Goal: Information Seeking & Learning: Check status

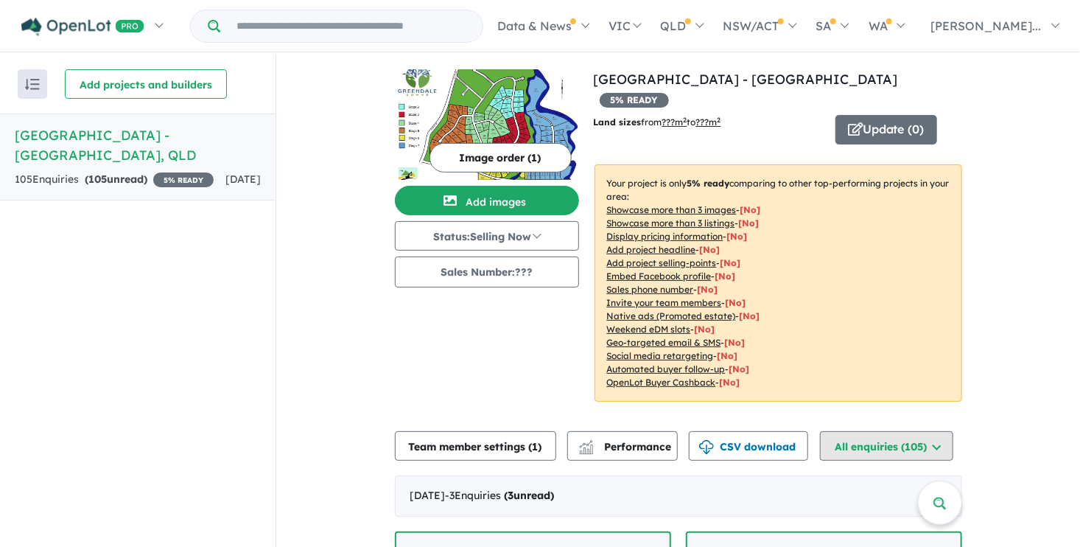
click at [877, 431] on button "All enquiries ( 105 )" at bounding box center [886, 445] width 133 height 29
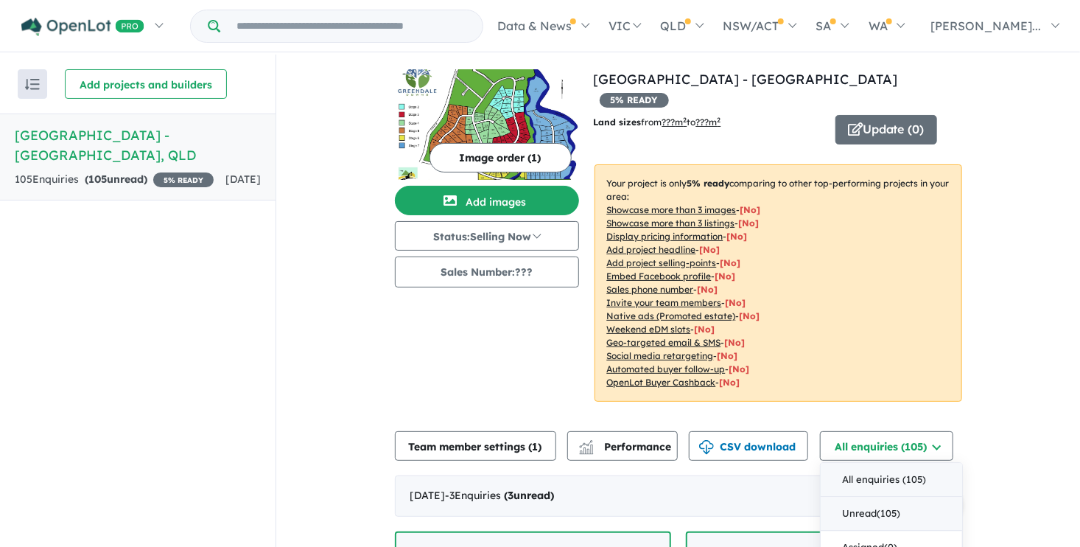
click at [852, 497] on button "Unread ( 105 )" at bounding box center [891, 514] width 141 height 34
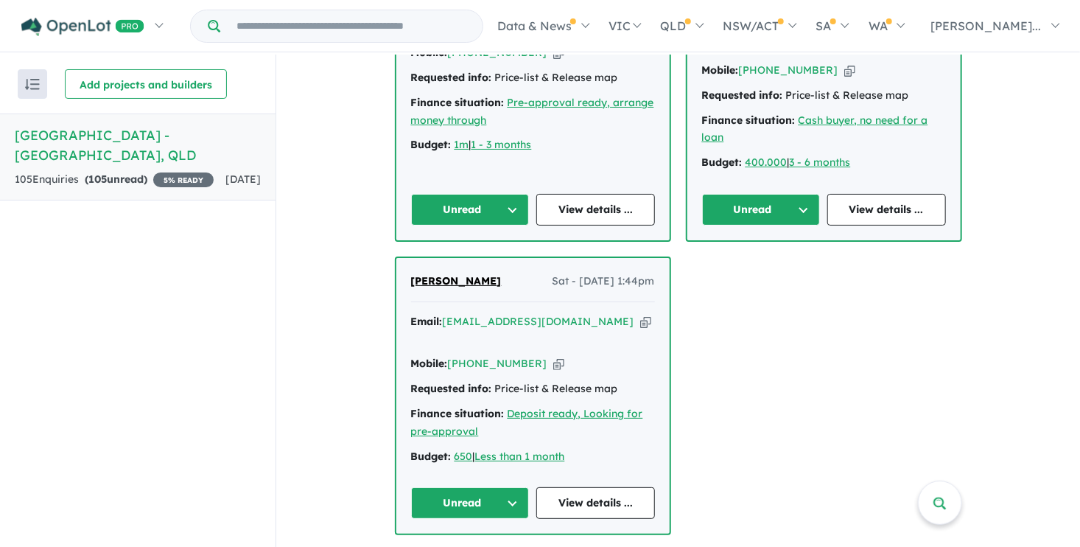
scroll to position [589, 0]
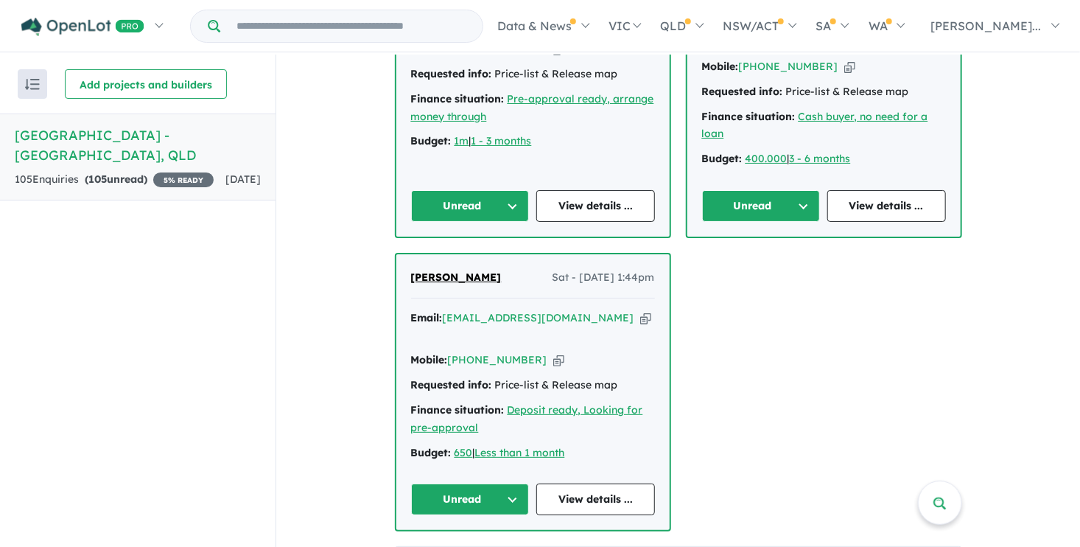
click at [640, 310] on icon "button" at bounding box center [645, 317] width 11 height 15
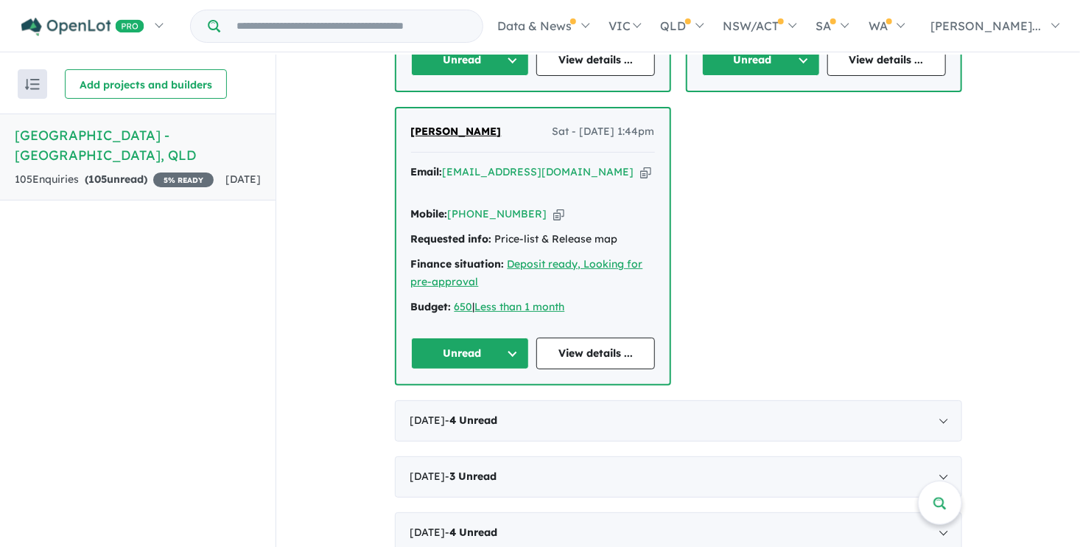
scroll to position [737, 0]
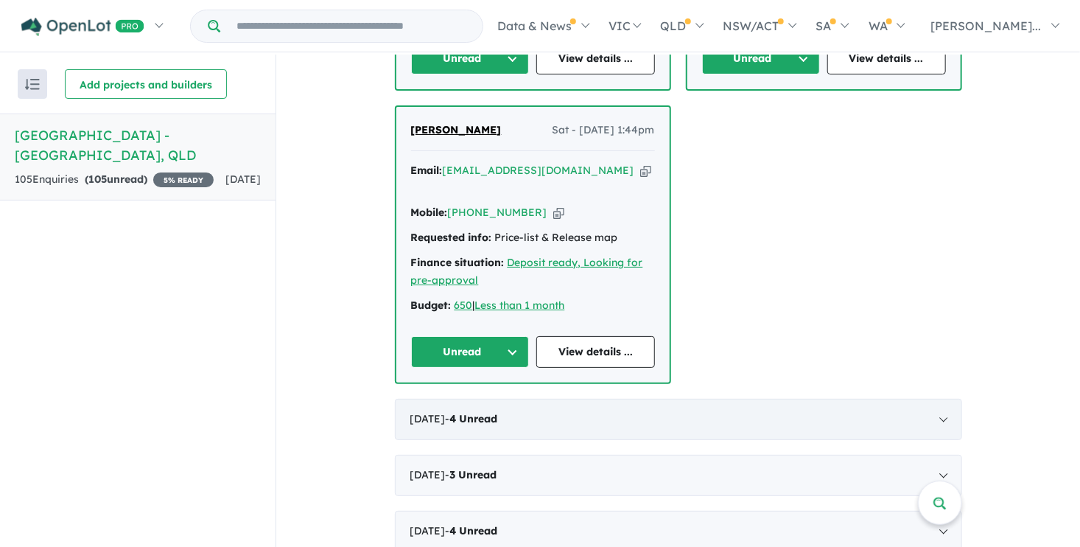
click at [935, 399] on div "September 2025 - 4 Unread" at bounding box center [678, 419] width 567 height 41
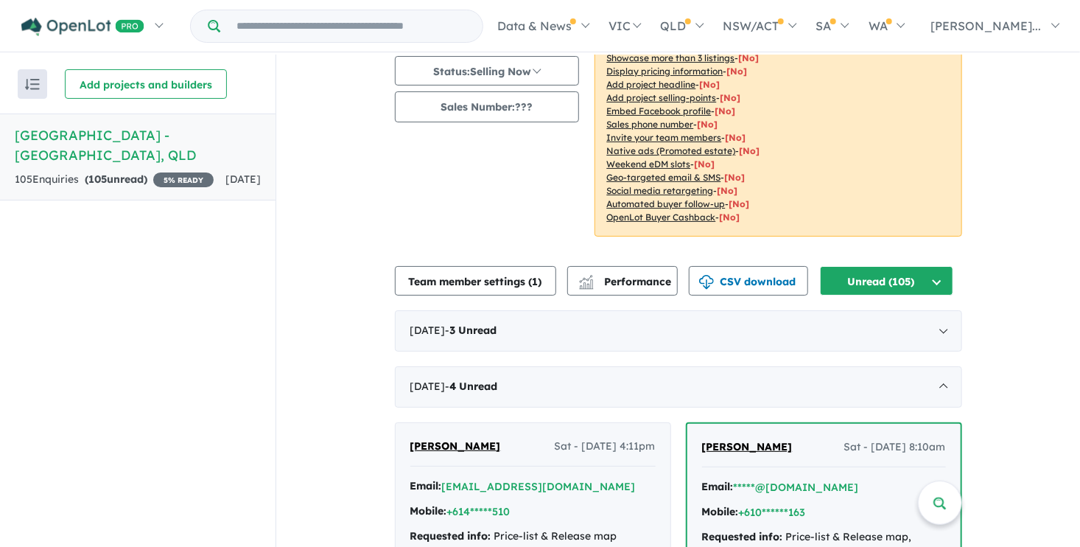
scroll to position [0, 0]
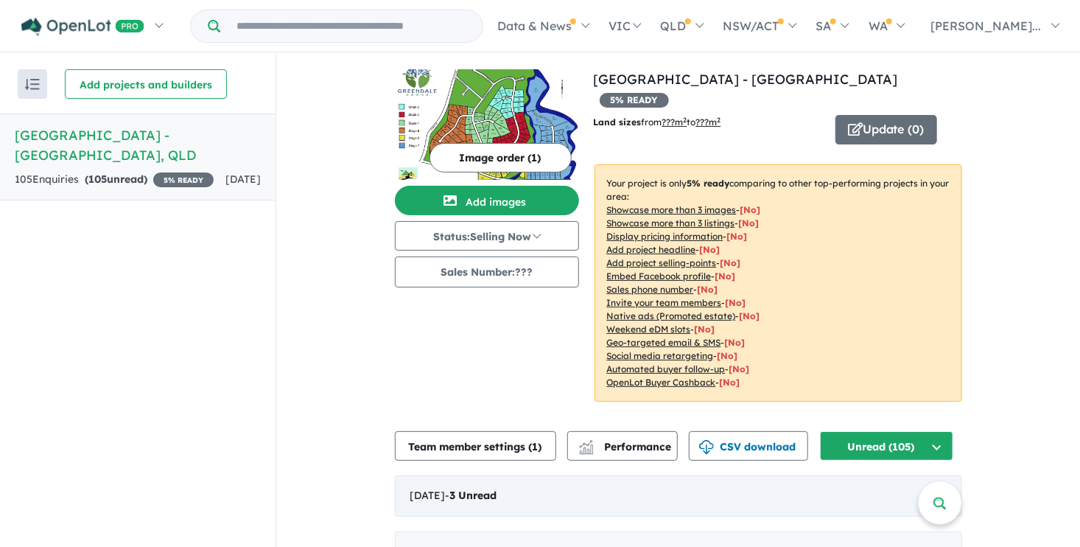
click at [543, 475] on div "October 2025 - 3 Unread" at bounding box center [678, 495] width 567 height 41
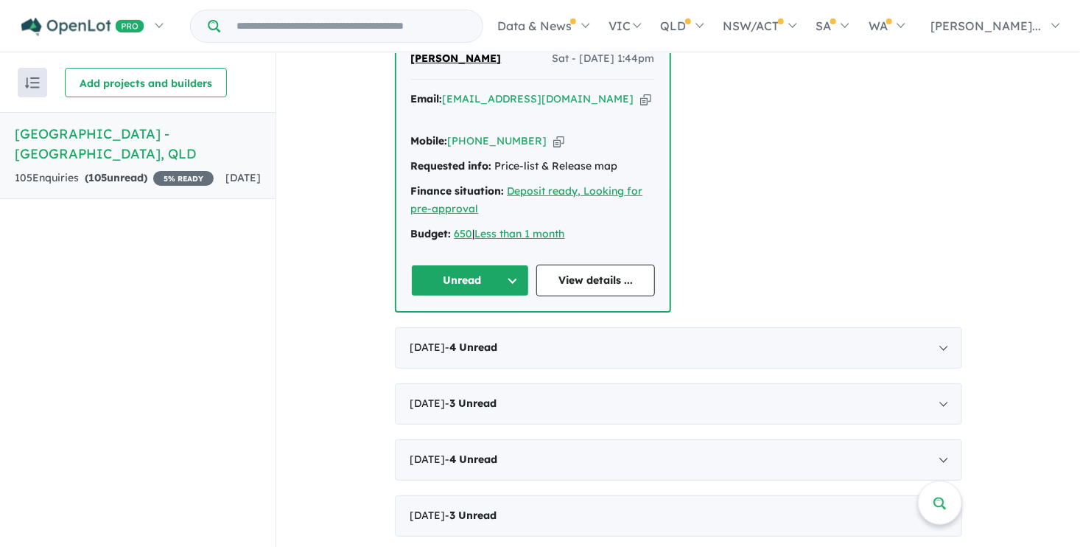
scroll to position [811, 0]
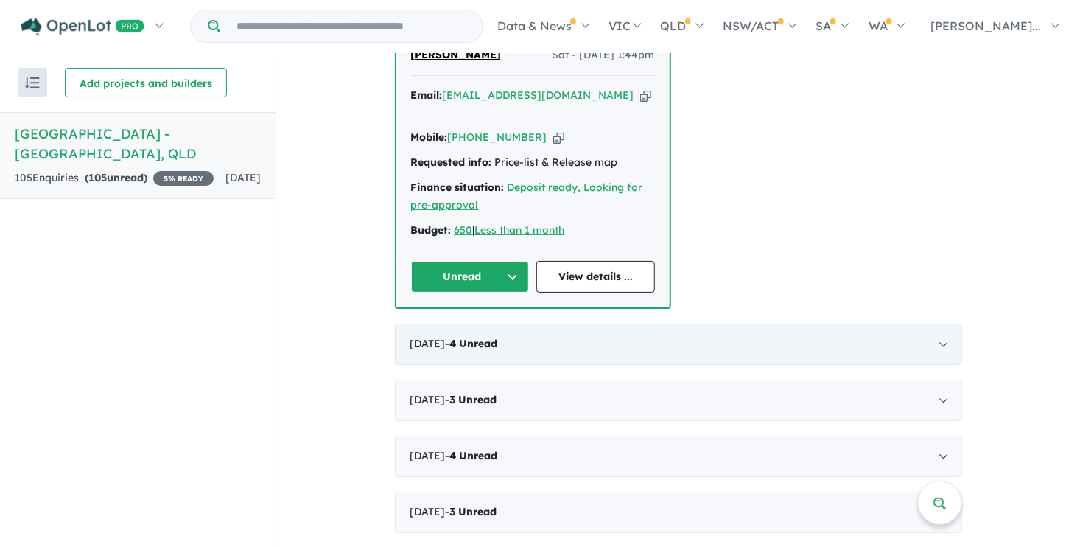
click at [940, 323] on div "September 2025 - 4 Unread" at bounding box center [678, 343] width 567 height 41
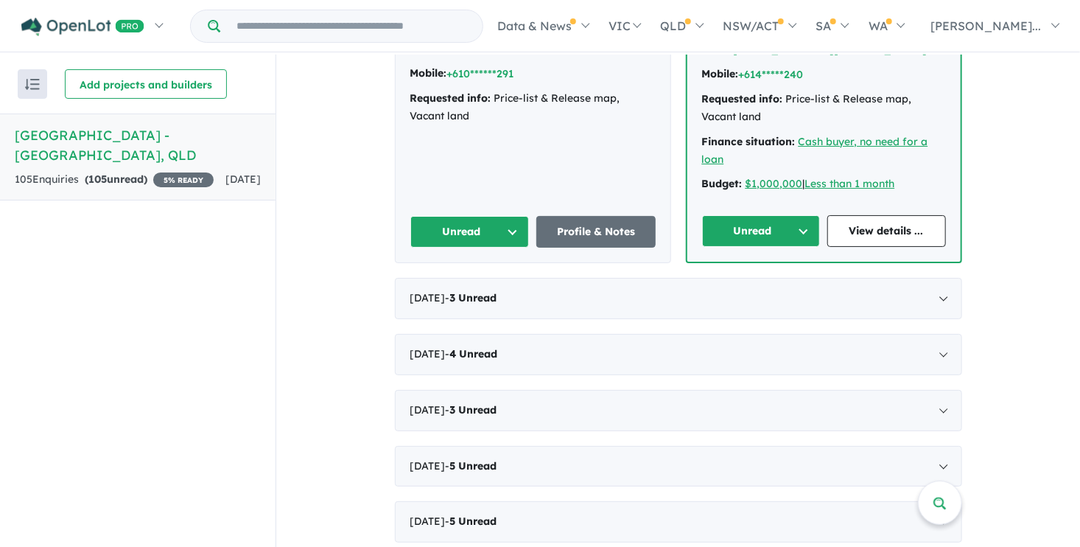
scroll to position [956, 0]
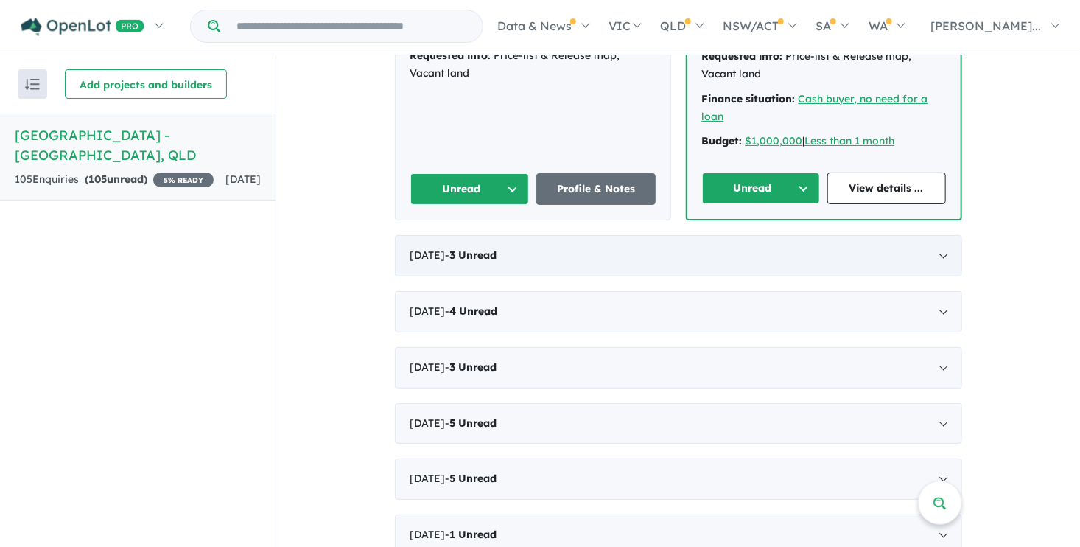
click at [937, 235] on div "August 2025 - 3 Unread" at bounding box center [678, 255] width 567 height 41
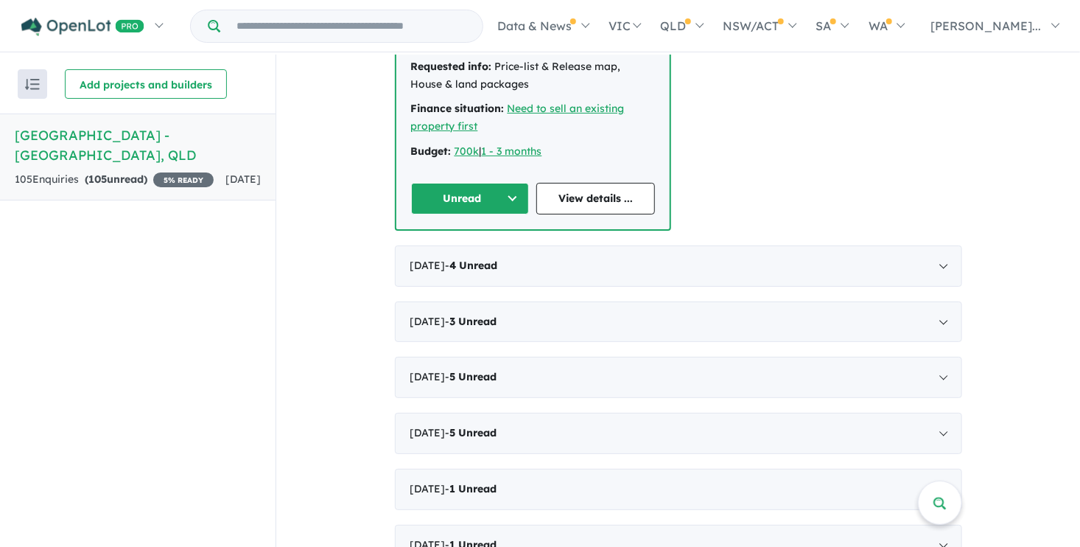
scroll to position [945, 0]
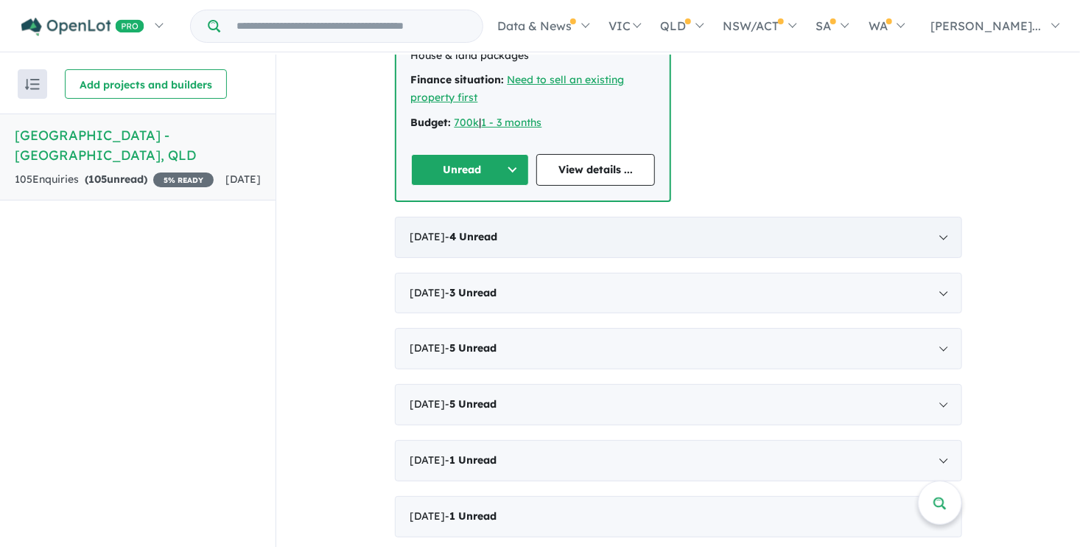
click at [939, 217] on div "July 2025 - 4 Unread" at bounding box center [678, 237] width 567 height 41
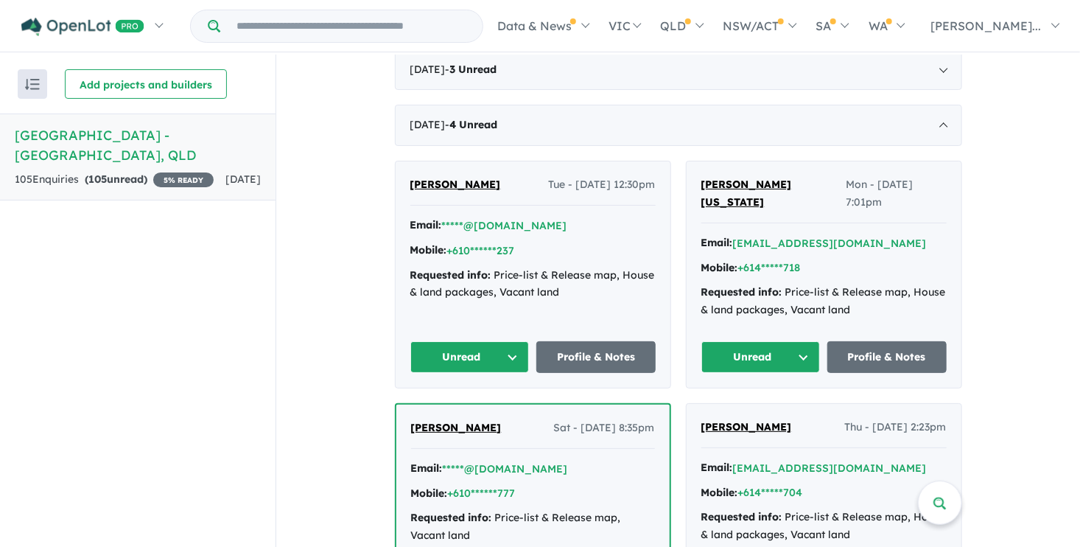
scroll to position [0, 0]
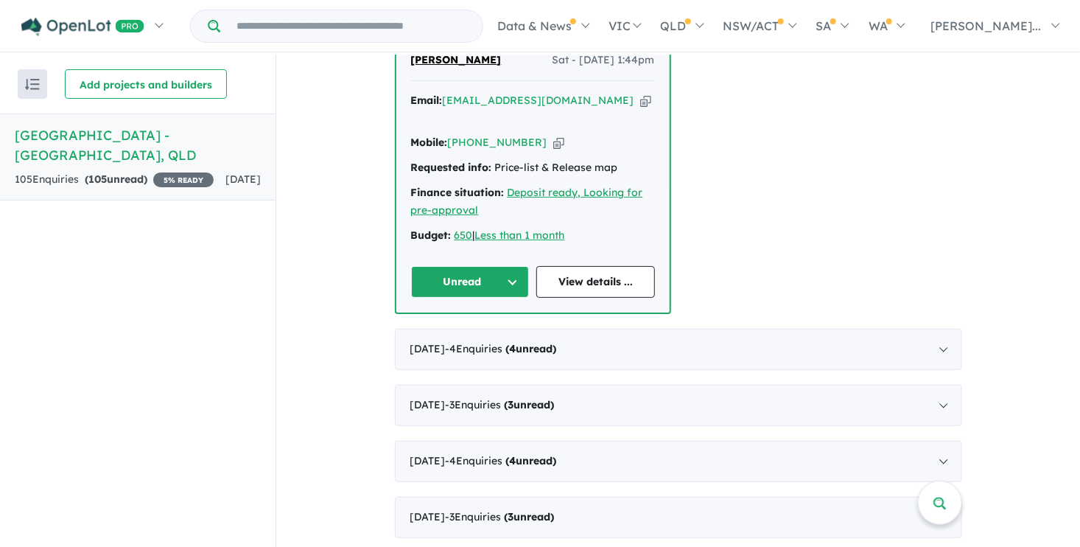
scroll to position [811, 0]
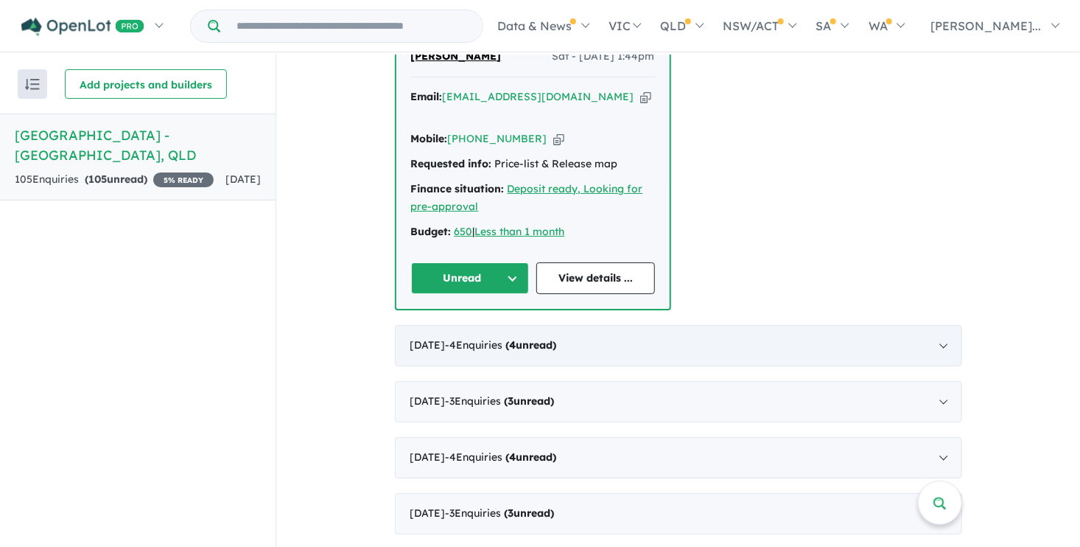
click at [680, 325] on div "September 2025 - 4 Enquir ies ( 4 unread)" at bounding box center [678, 345] width 567 height 41
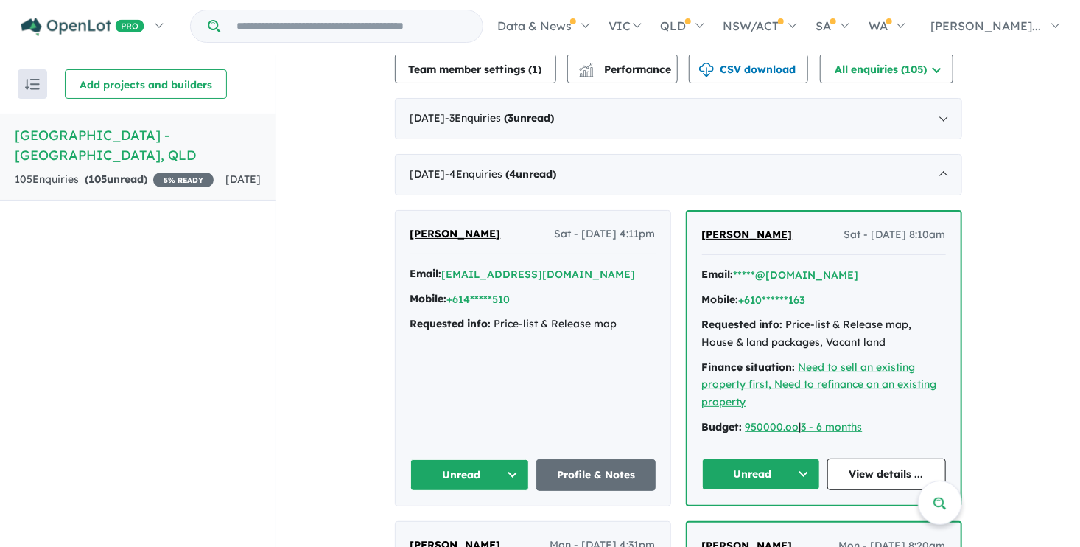
scroll to position [367, 0]
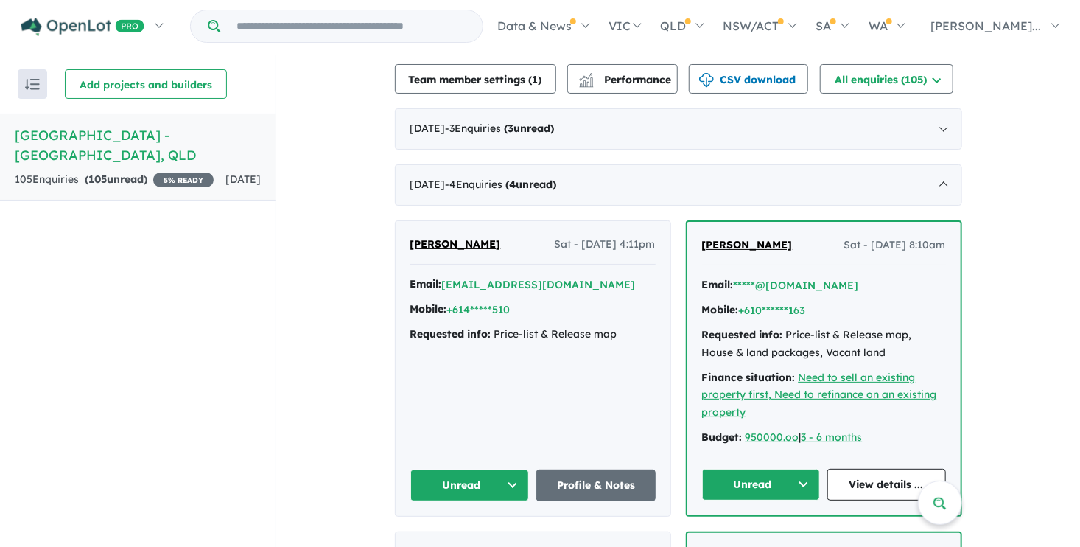
click at [463, 469] on button "Unread" at bounding box center [469, 485] width 119 height 32
click at [472, 401] on div "Belinda Hoffman Sat - 20/09/2025, 4:11pm Email: *****@bigpond.com Mobile: +614*…" at bounding box center [533, 368] width 275 height 295
click at [543, 301] on div "Mobile: +614*****510" at bounding box center [532, 310] width 245 height 18
click at [463, 237] on span "Belinda Hoffman" at bounding box center [455, 243] width 91 height 13
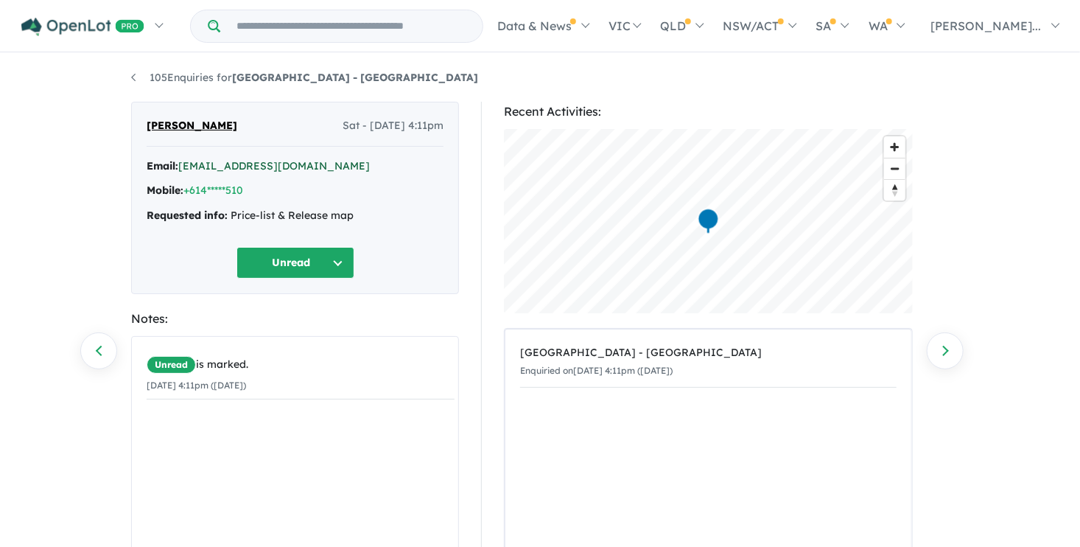
click at [241, 167] on link "[EMAIL_ADDRESS][DOMAIN_NAME]" at bounding box center [274, 165] width 192 height 13
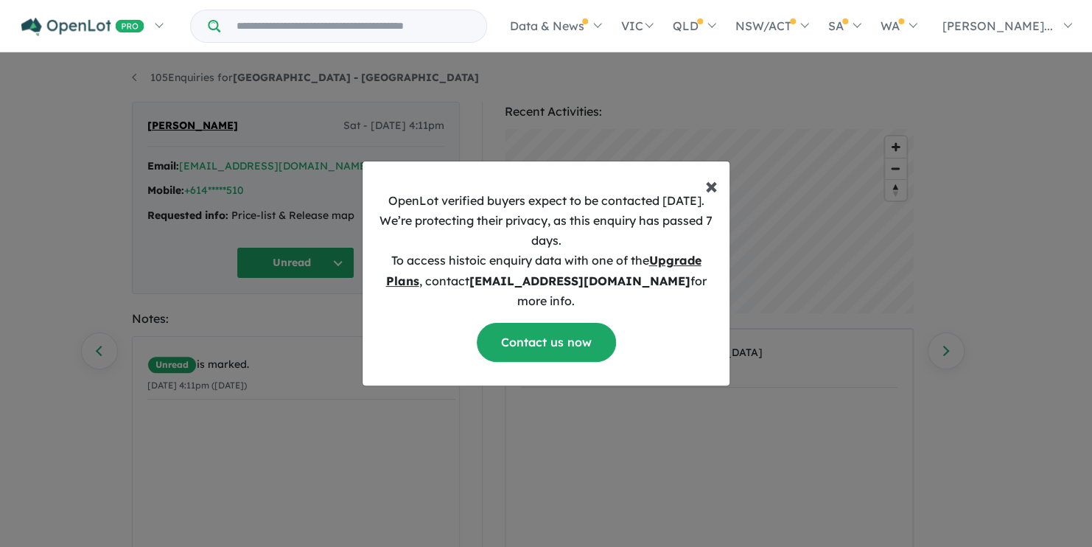
click at [714, 192] on span "×" at bounding box center [711, 184] width 13 height 29
